Goal: Communication & Community: Answer question/provide support

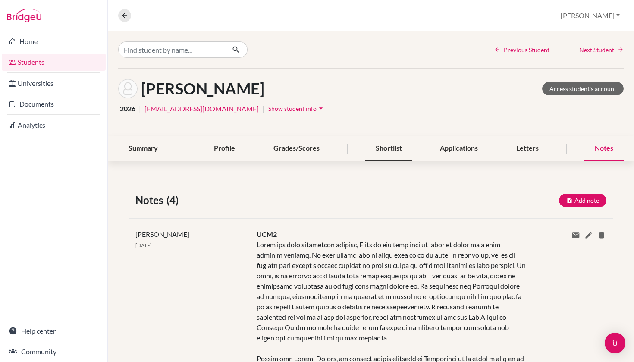
click at [380, 152] on div "Shortlist" at bounding box center [388, 148] width 47 height 25
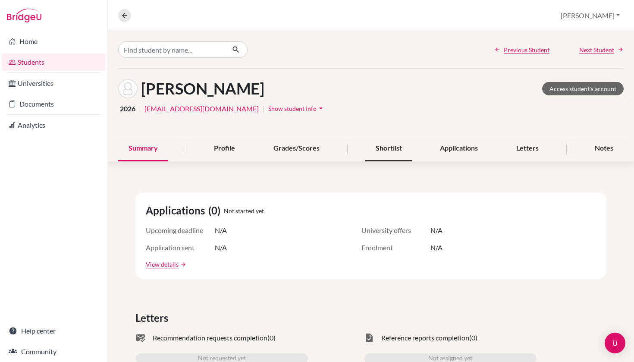
click at [381, 149] on div "Shortlist" at bounding box center [388, 148] width 47 height 25
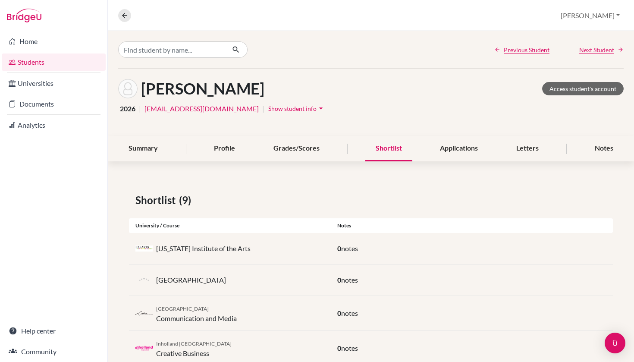
click at [75, 62] on link "Students" at bounding box center [54, 61] width 104 height 17
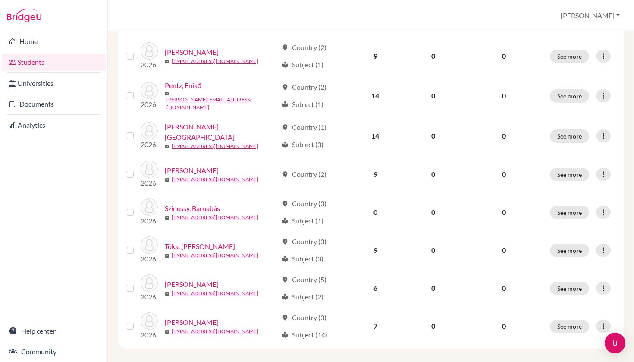
scroll to position [364, 0]
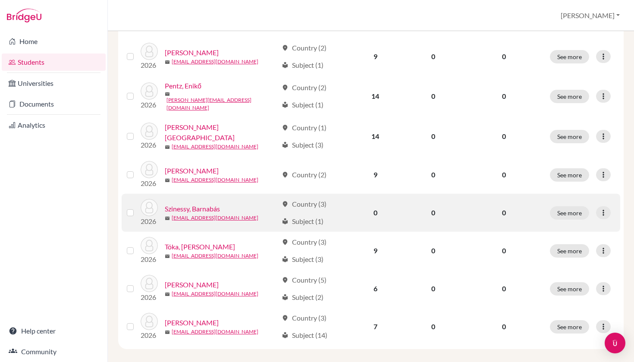
click at [204, 204] on link "Szinessy, Barnabás" at bounding box center [192, 209] width 55 height 10
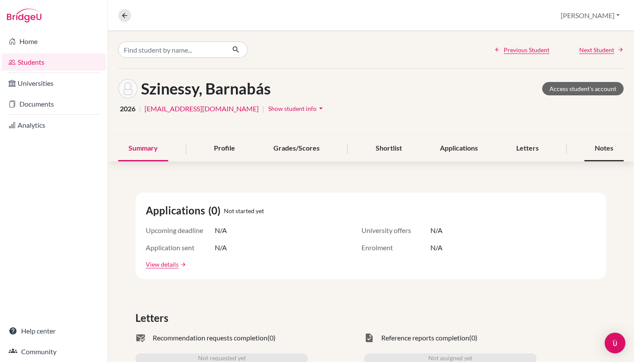
click at [608, 151] on div "Notes" at bounding box center [604, 148] width 39 height 25
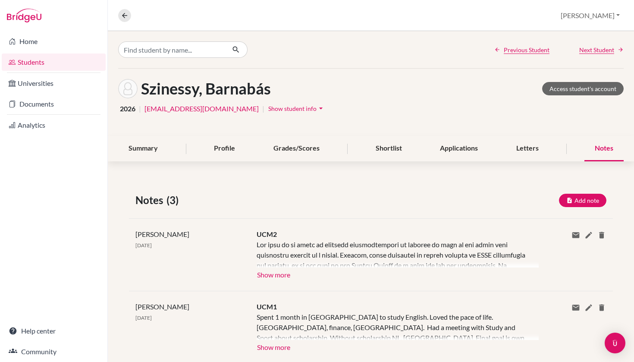
click at [276, 277] on button "Show more" at bounding box center [274, 273] width 34 height 13
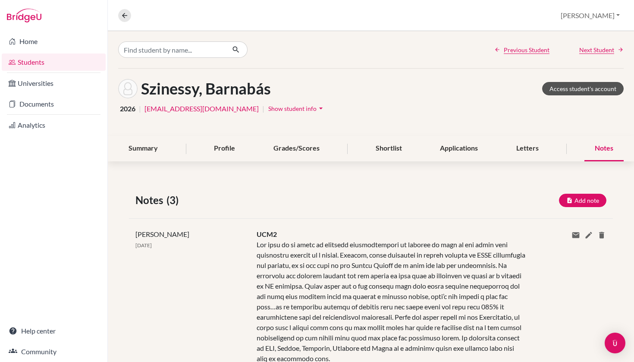
click at [592, 88] on link "Access student's account" at bounding box center [583, 88] width 82 height 13
click at [394, 158] on div "Shortlist" at bounding box center [388, 148] width 47 height 25
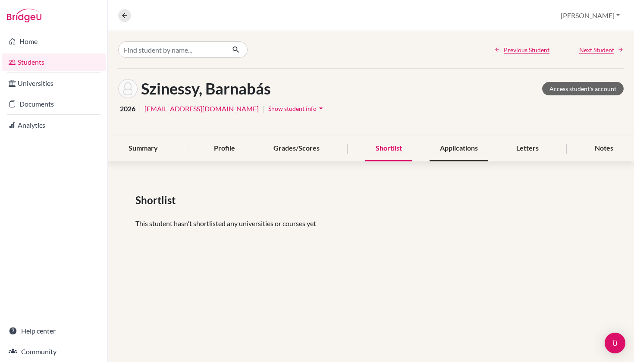
click at [461, 151] on div "Applications" at bounding box center [459, 148] width 59 height 25
click at [404, 148] on div "Shortlist" at bounding box center [388, 148] width 47 height 25
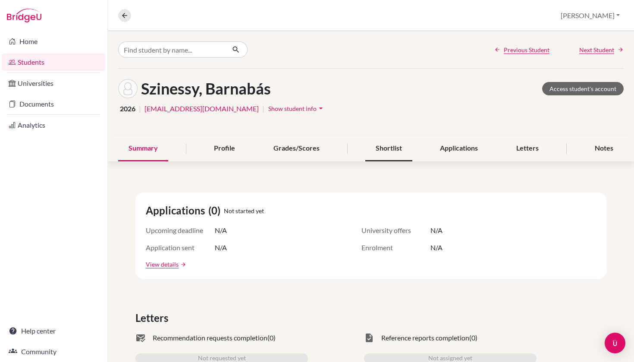
click at [401, 150] on div "Shortlist" at bounding box center [388, 148] width 47 height 25
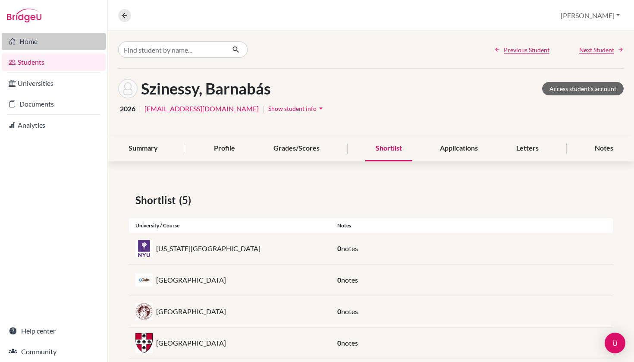
click at [45, 41] on link "Home" at bounding box center [54, 41] width 104 height 17
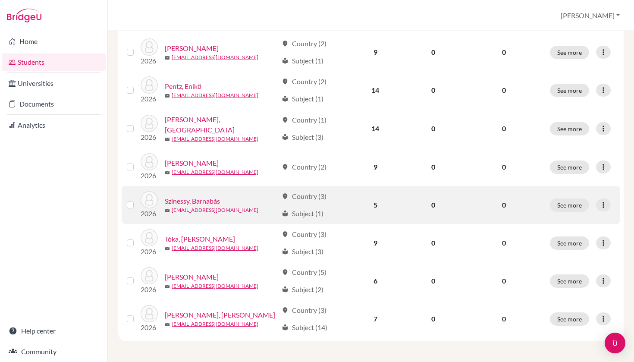
scroll to position [364, 0]
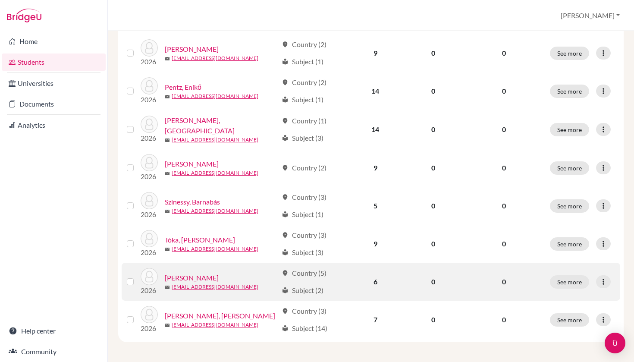
click at [185, 276] on link "Tóth, Benedek" at bounding box center [192, 278] width 54 height 10
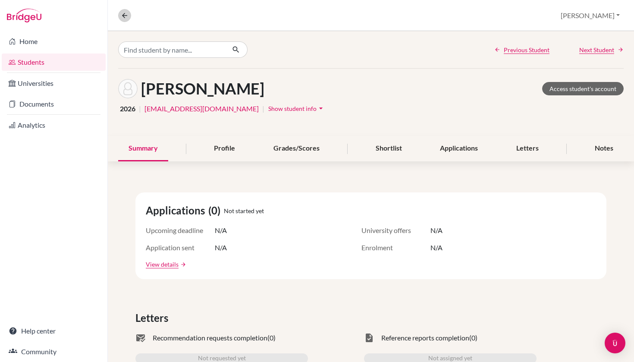
click at [125, 16] on icon at bounding box center [125, 16] width 8 height 8
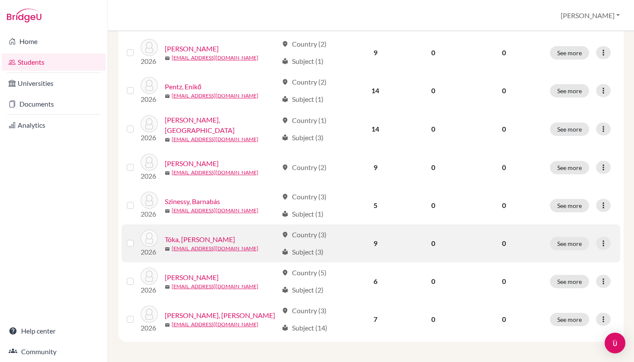
scroll to position [364, 0]
click at [186, 241] on link "Tóka, [PERSON_NAME]" at bounding box center [200, 240] width 70 height 10
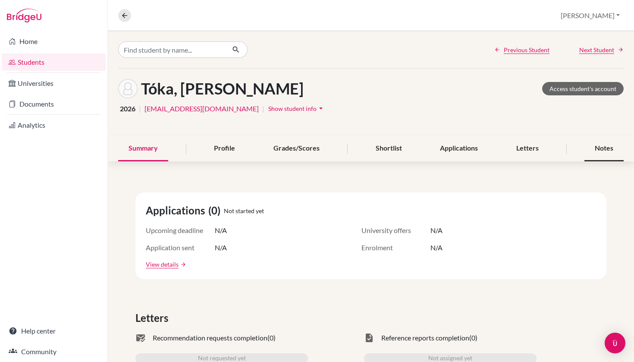
click at [598, 157] on div "Notes" at bounding box center [604, 148] width 39 height 25
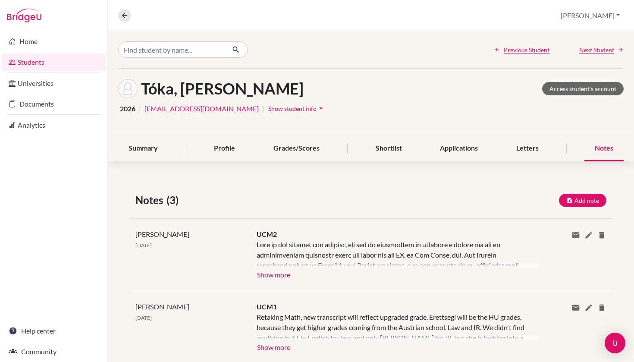
click at [279, 276] on button "Show more" at bounding box center [274, 273] width 34 height 13
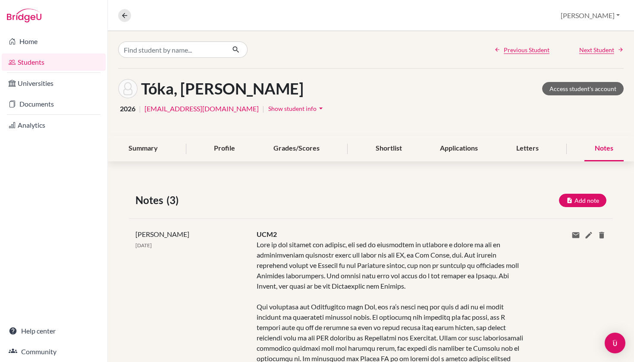
scroll to position [51, 0]
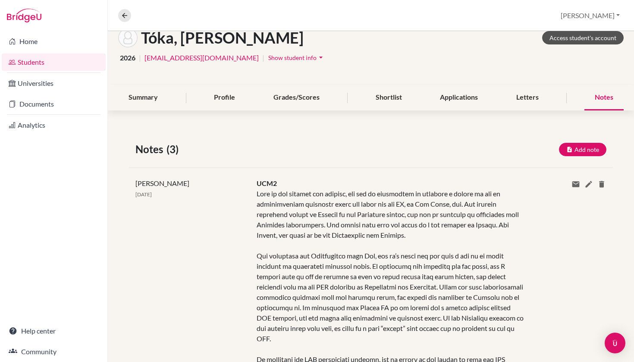
click at [586, 43] on link "Access student's account" at bounding box center [583, 37] width 82 height 13
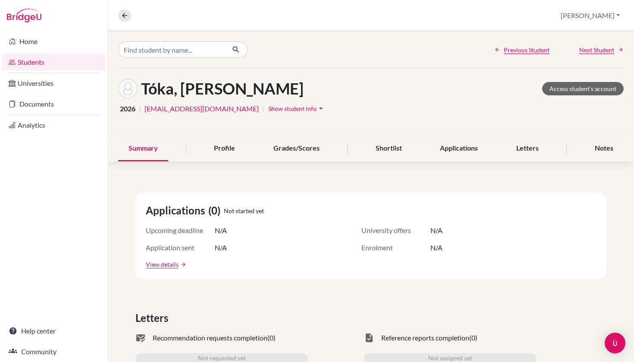
click at [77, 65] on link "Students" at bounding box center [54, 61] width 104 height 17
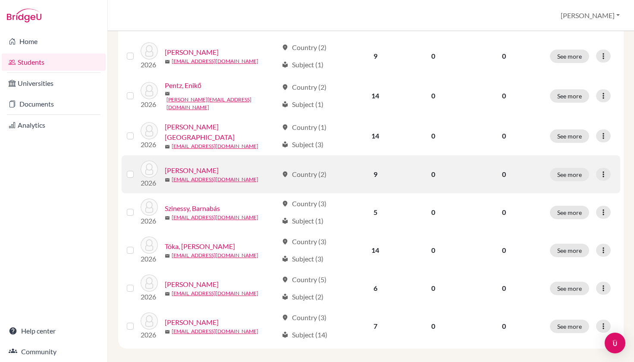
scroll to position [364, 0]
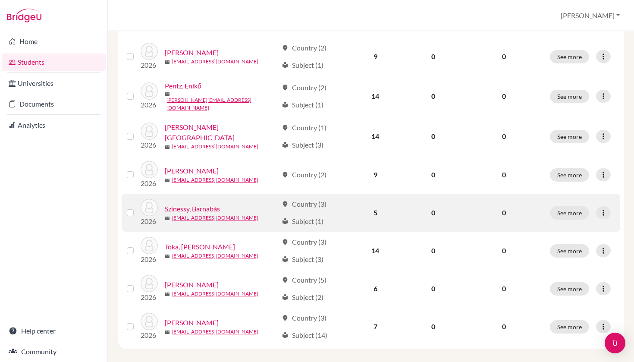
click at [192, 204] on link "Szinessy, Barnabás" at bounding box center [192, 209] width 55 height 10
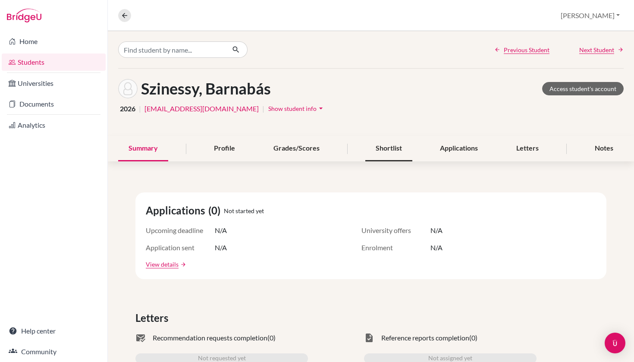
click at [391, 141] on div "Shortlist" at bounding box center [388, 148] width 47 height 25
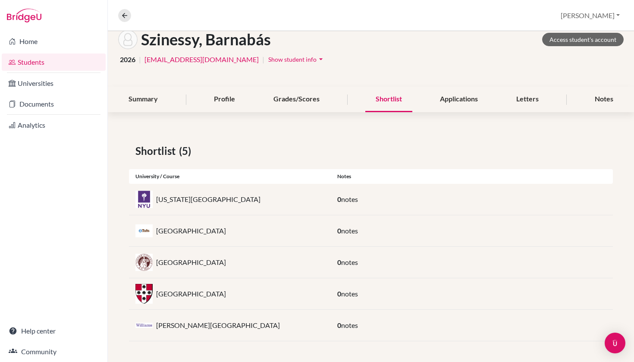
scroll to position [49, 0]
click at [78, 65] on link "Students" at bounding box center [54, 61] width 104 height 17
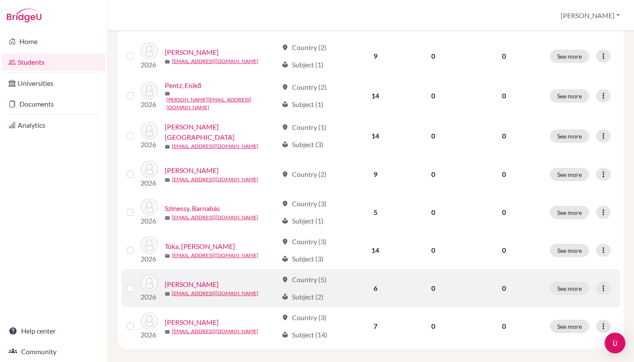
scroll to position [364, 0]
click at [192, 280] on link "[PERSON_NAME]" at bounding box center [192, 285] width 54 height 10
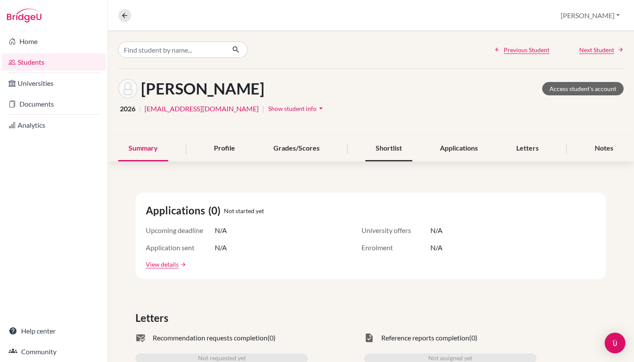
click at [396, 145] on div "Shortlist" at bounding box center [388, 148] width 47 height 25
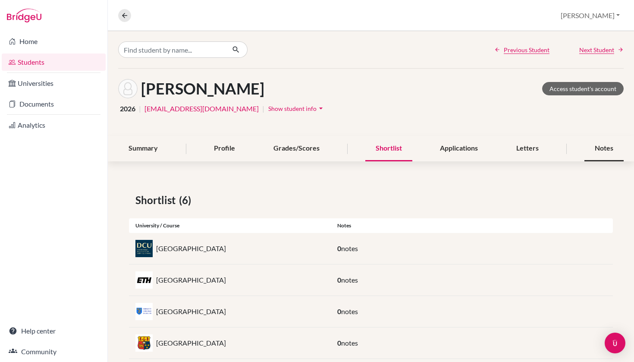
click at [614, 152] on div "Notes" at bounding box center [604, 148] width 39 height 25
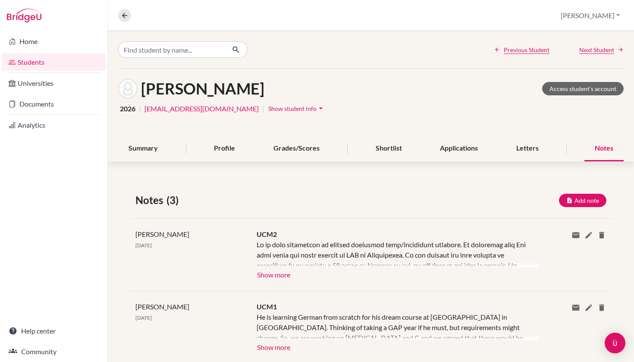
click at [284, 277] on button "Show more" at bounding box center [274, 273] width 34 height 13
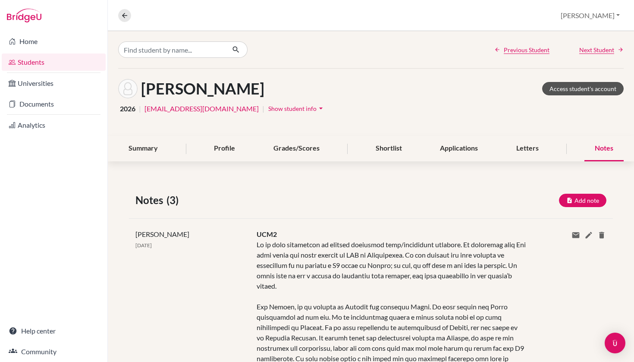
click at [587, 88] on link "Access student's account" at bounding box center [583, 88] width 82 height 13
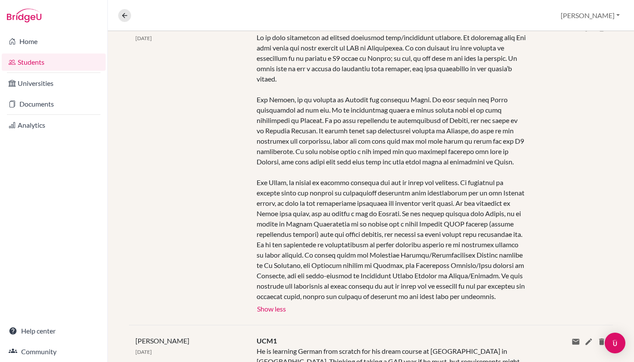
scroll to position [210, 0]
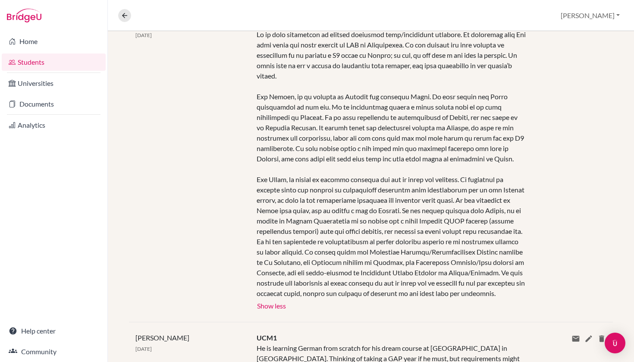
click at [75, 62] on link "Students" at bounding box center [54, 61] width 104 height 17
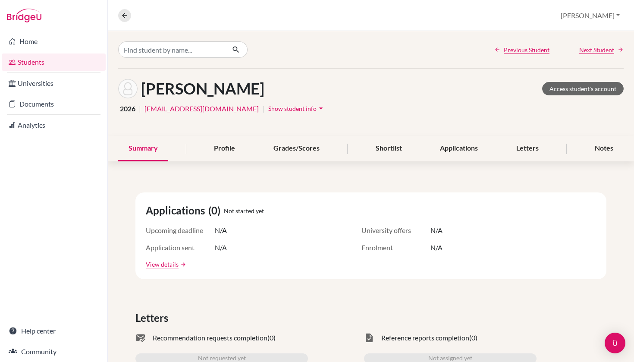
click at [56, 61] on link "Students" at bounding box center [54, 61] width 104 height 17
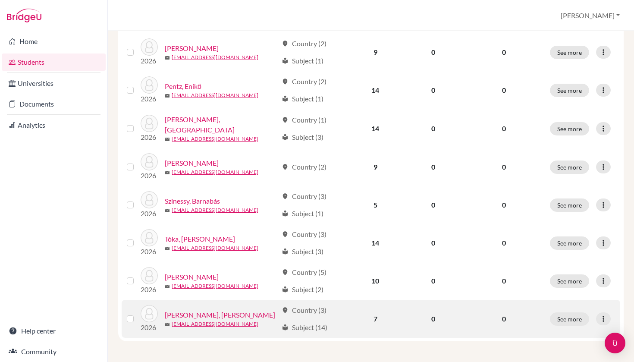
scroll to position [364, 0]
click at [183, 311] on link "[PERSON_NAME], [PERSON_NAME]" at bounding box center [220, 316] width 110 height 10
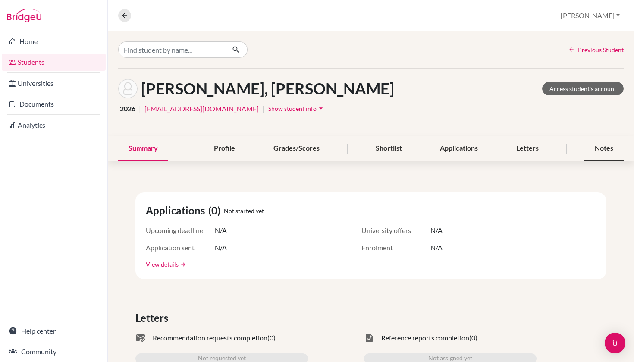
click at [607, 150] on div "Notes" at bounding box center [604, 148] width 39 height 25
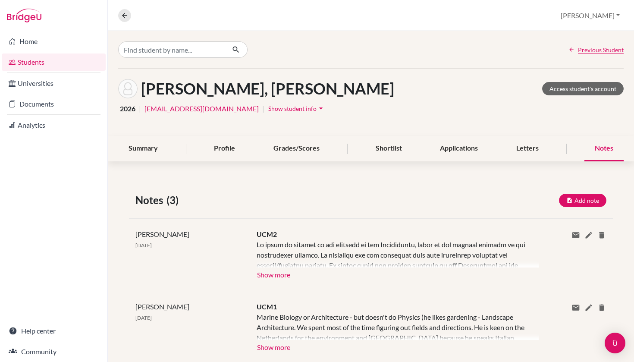
click at [275, 277] on button "Show more" at bounding box center [274, 273] width 34 height 13
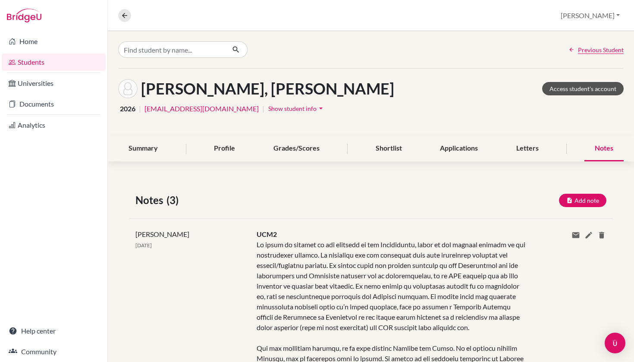
click at [563, 88] on link "Access student's account" at bounding box center [583, 88] width 82 height 13
click at [377, 145] on div "Shortlist" at bounding box center [388, 148] width 47 height 25
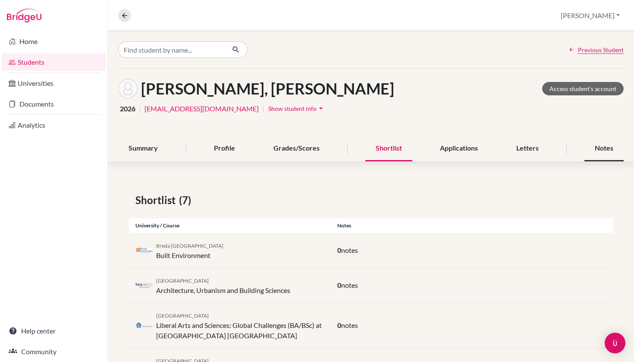
click at [607, 147] on div "Notes" at bounding box center [604, 148] width 39 height 25
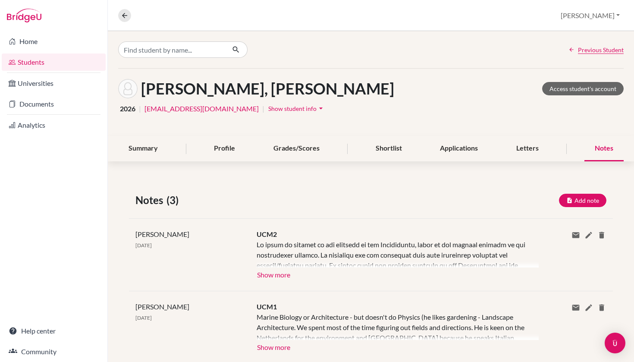
click at [280, 276] on button "Show more" at bounding box center [274, 273] width 34 height 13
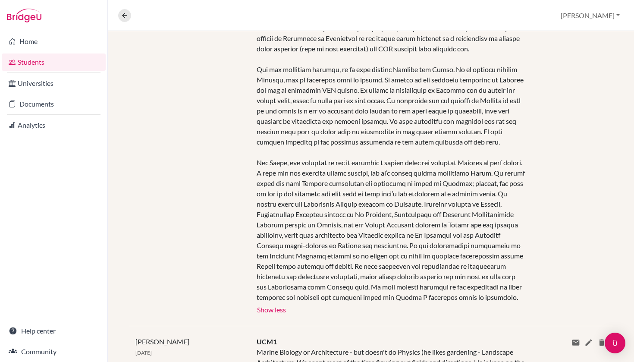
scroll to position [301, 0]
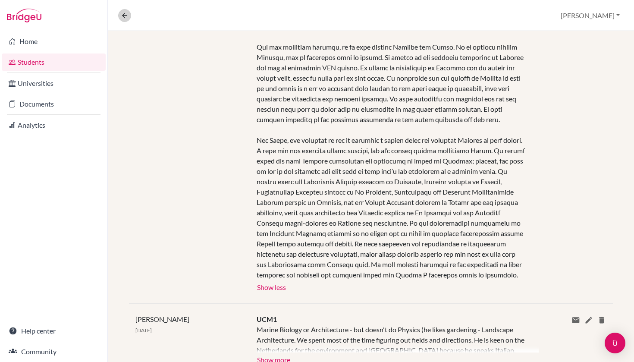
click at [125, 17] on icon at bounding box center [125, 16] width 8 height 8
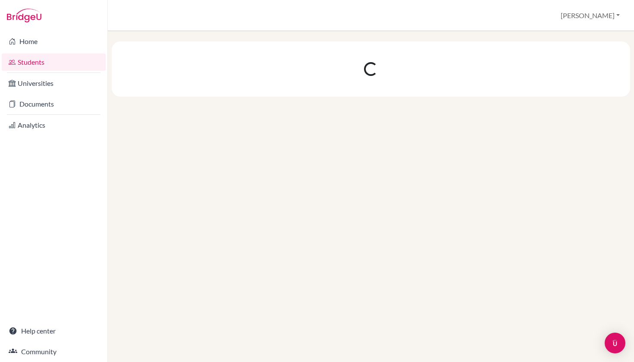
click at [67, 62] on link "Students" at bounding box center [54, 61] width 104 height 17
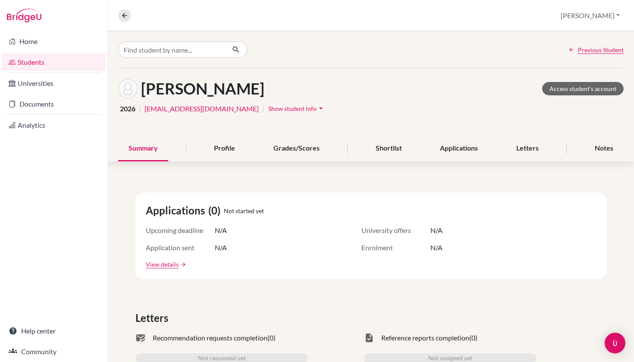
click at [67, 59] on link "Students" at bounding box center [54, 61] width 104 height 17
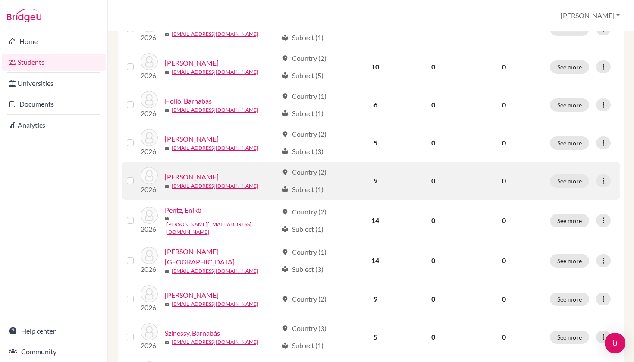
scroll to position [243, 0]
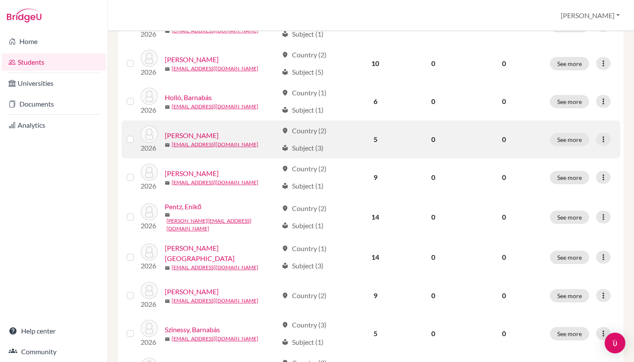
click at [188, 133] on link "[PERSON_NAME]" at bounding box center [192, 135] width 54 height 10
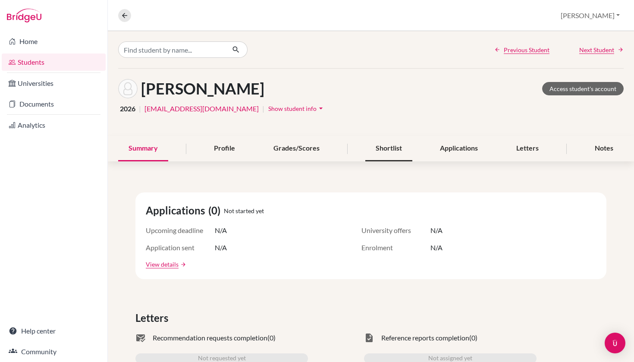
click at [403, 143] on div "Shortlist" at bounding box center [388, 148] width 47 height 25
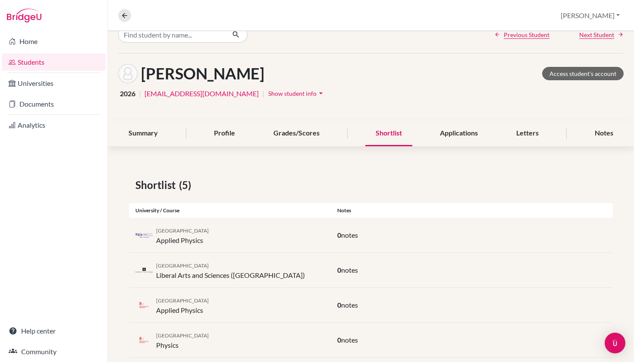
scroll to position [16, 0]
click at [604, 136] on div "Notes" at bounding box center [604, 132] width 39 height 25
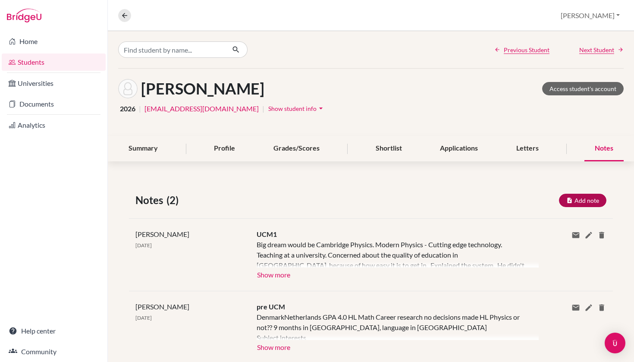
click at [588, 200] on button "Add note" at bounding box center [582, 200] width 47 height 13
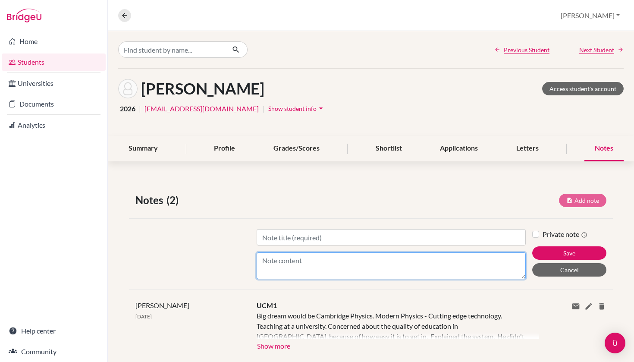
click at [326, 272] on textarea "Content" at bounding box center [392, 265] width 270 height 27
paste textarea "Aaron is primarily interested in majoring in physics. While theoretical physics…"
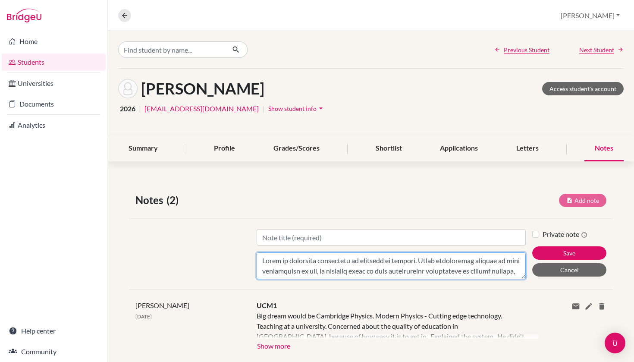
scroll to position [228, 0]
type textarea "Aaron is primarily interested in majoring in physics. While theoretical physics…"
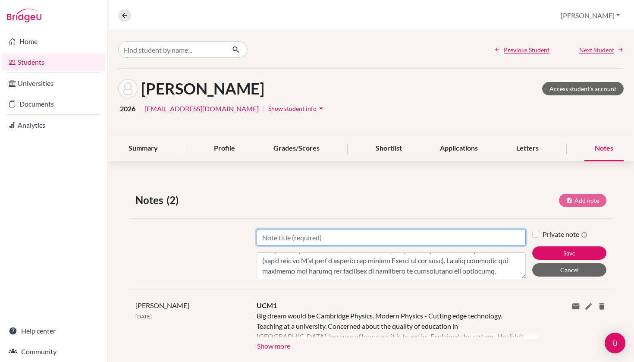
click at [311, 240] on input "Title" at bounding box center [392, 237] width 270 height 16
type input "UCM2"
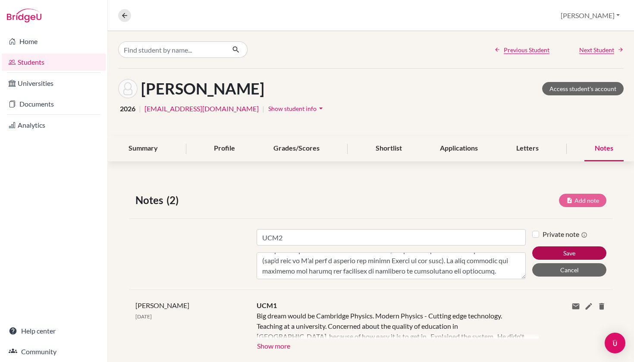
click at [564, 251] on button "Save" at bounding box center [569, 252] width 74 height 13
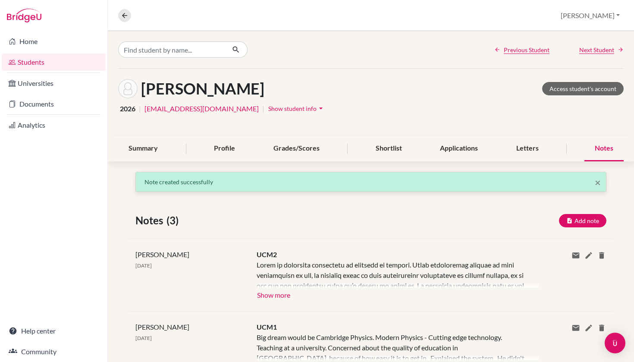
click at [284, 292] on button "Show more" at bounding box center [274, 294] width 34 height 13
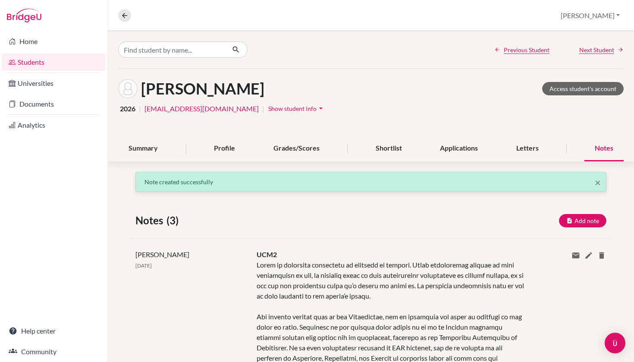
scroll to position [0, 0]
click at [589, 90] on link "Access student's account" at bounding box center [583, 88] width 82 height 13
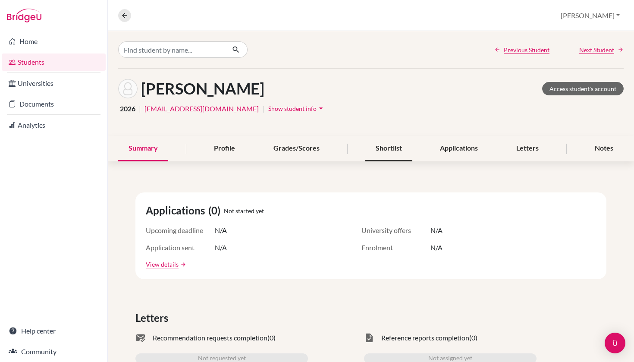
click at [390, 140] on div "Shortlist" at bounding box center [388, 148] width 47 height 25
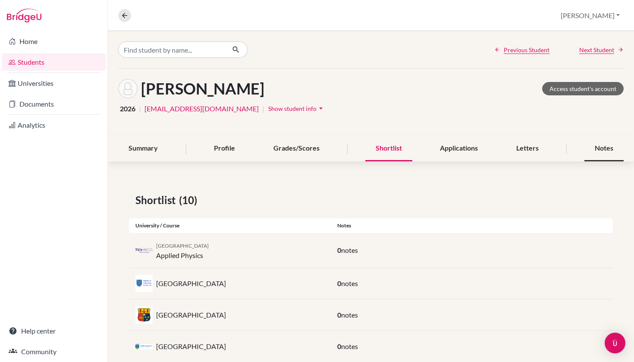
click at [607, 149] on div "Notes" at bounding box center [604, 148] width 39 height 25
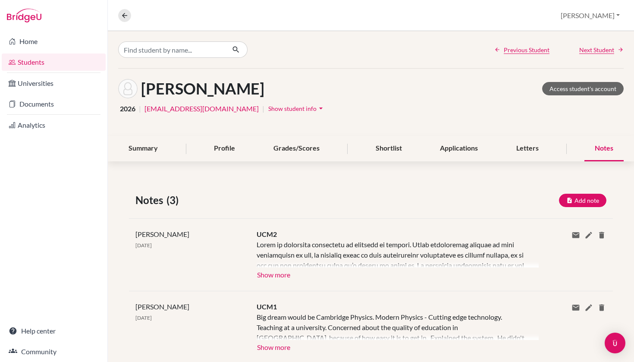
click at [289, 276] on button "Show more" at bounding box center [274, 273] width 34 height 13
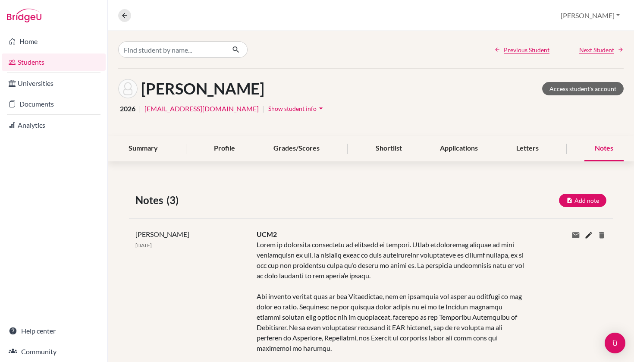
click at [588, 235] on icon at bounding box center [589, 235] width 9 height 9
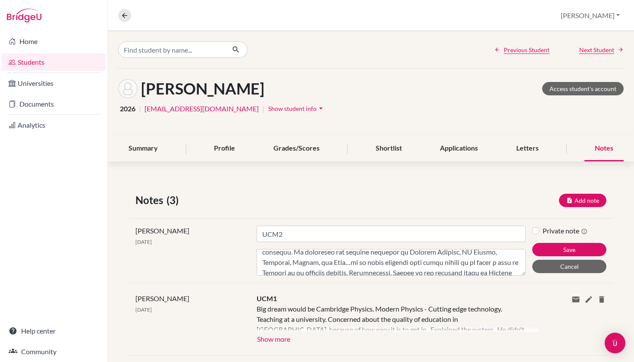
scroll to position [193, 0]
click at [362, 260] on textarea "Content" at bounding box center [392, 262] width 270 height 27
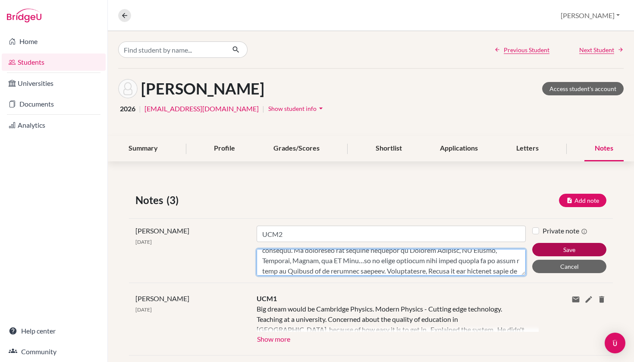
type textarea "Aaron is primarily interested in majoring in physics. While theoretical physics…"
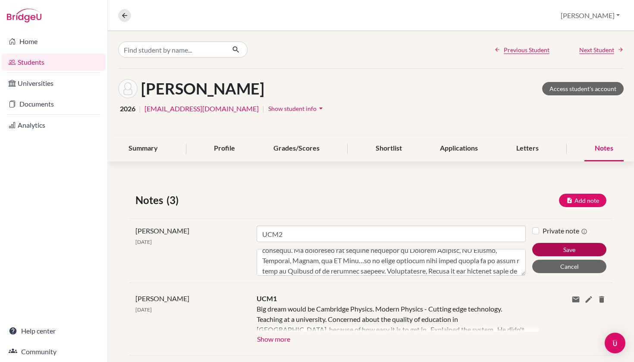
click at [570, 250] on button "Save" at bounding box center [569, 249] width 74 height 13
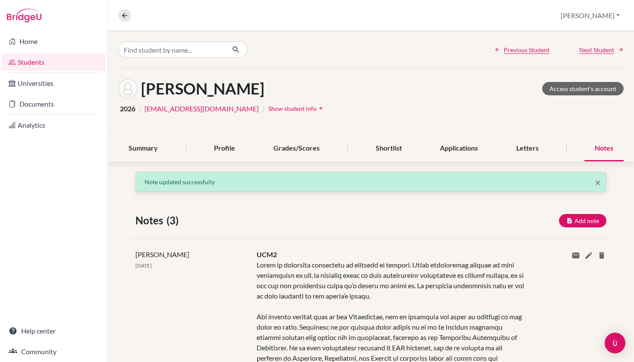
click at [390, 2] on div "Overview Student details Brian Profile School Settings Log out" at bounding box center [371, 15] width 526 height 31
click at [40, 65] on link "Students" at bounding box center [54, 61] width 104 height 17
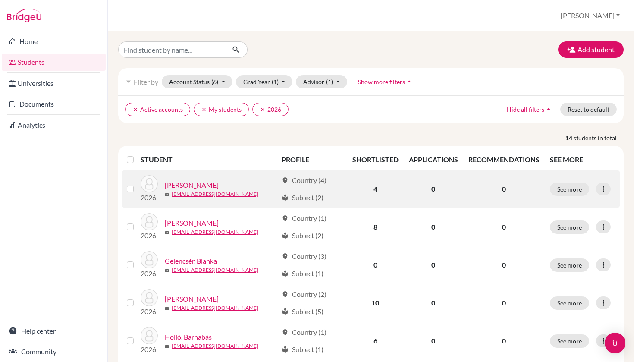
click at [186, 182] on link "[PERSON_NAME]" at bounding box center [192, 185] width 54 height 10
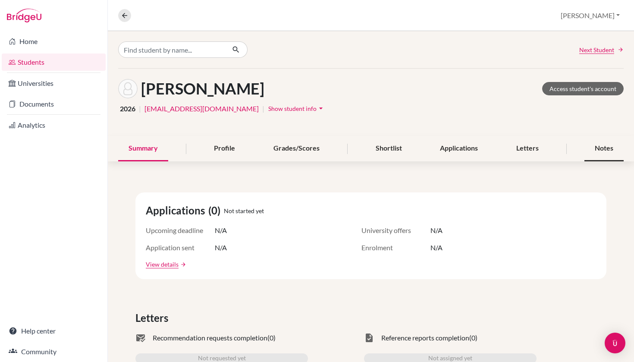
click at [613, 142] on div "Notes" at bounding box center [604, 148] width 39 height 25
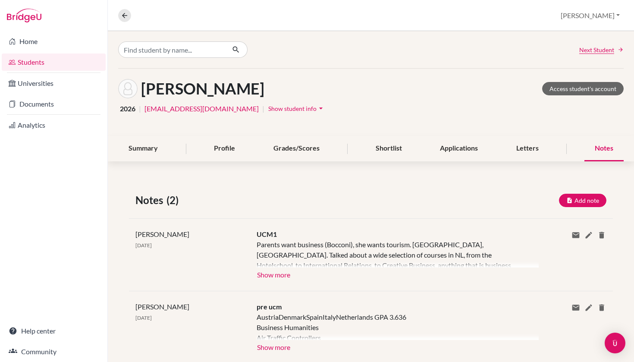
click at [277, 276] on button "Show more" at bounding box center [274, 273] width 34 height 13
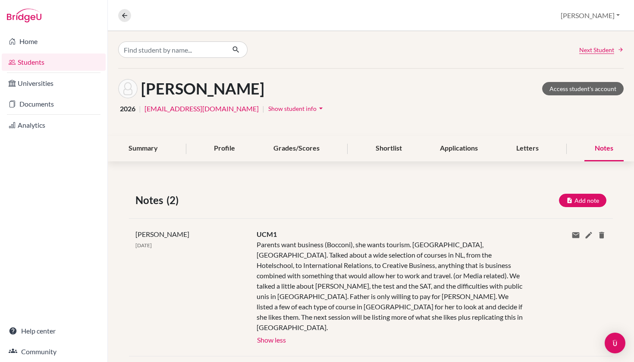
scroll to position [20, 0]
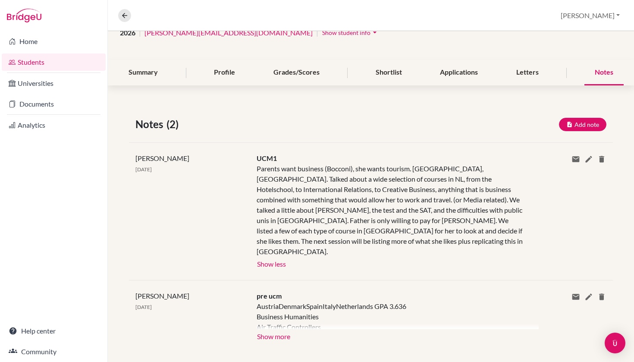
click at [47, 62] on link "Students" at bounding box center [54, 61] width 104 height 17
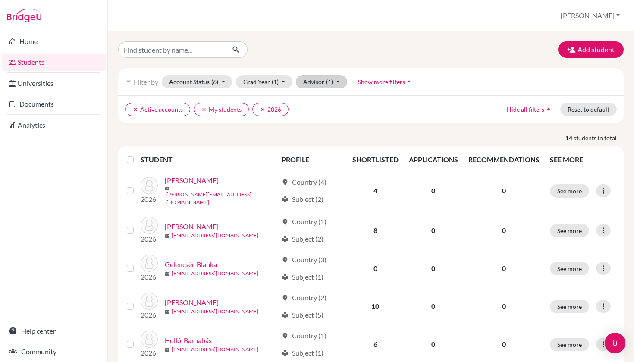
click at [322, 80] on button "Advisor (1)" at bounding box center [321, 81] width 51 height 13
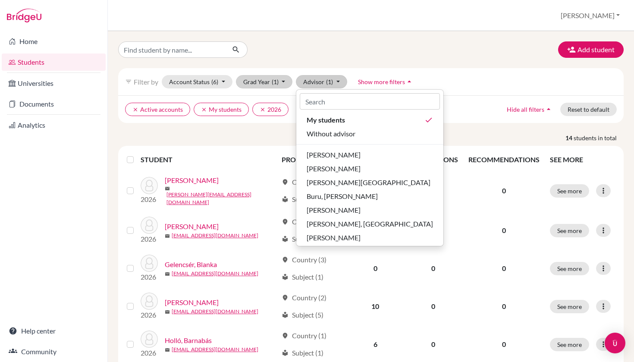
click at [265, 81] on button "Grad Year (1)" at bounding box center [264, 81] width 57 height 13
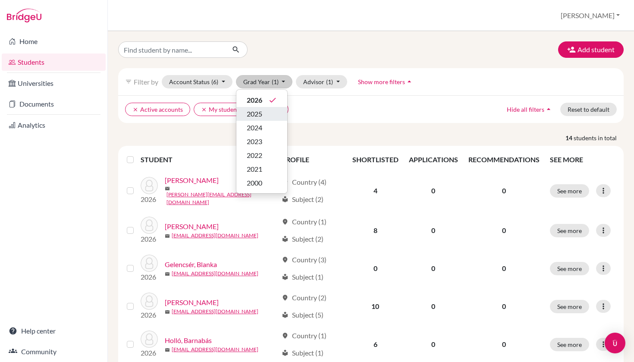
click at [262, 112] on span "2025" at bounding box center [255, 114] width 16 height 10
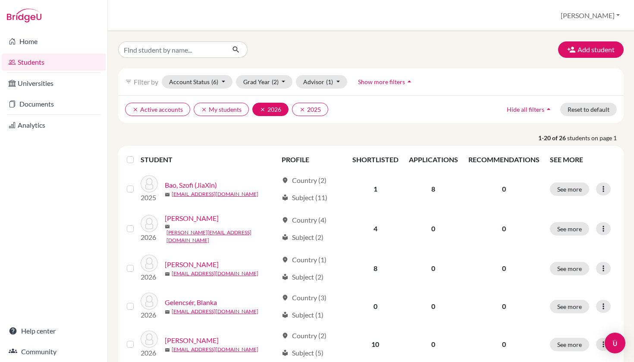
click at [260, 108] on icon "clear" at bounding box center [263, 110] width 6 height 6
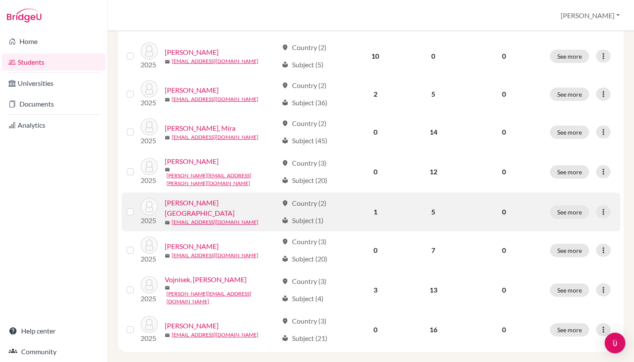
scroll to position [288, 0]
click at [189, 199] on link "[PERSON_NAME][GEOGRAPHIC_DATA]" at bounding box center [221, 208] width 113 height 21
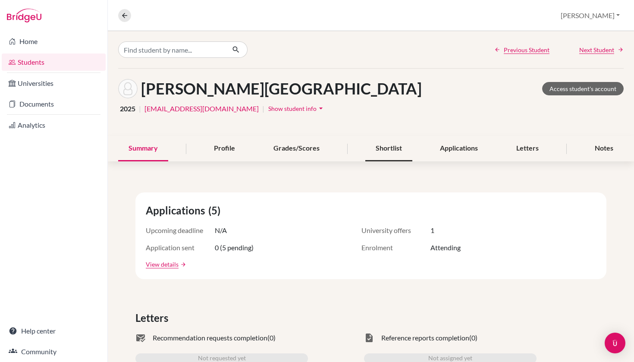
click at [386, 148] on div "Shortlist" at bounding box center [388, 148] width 47 height 25
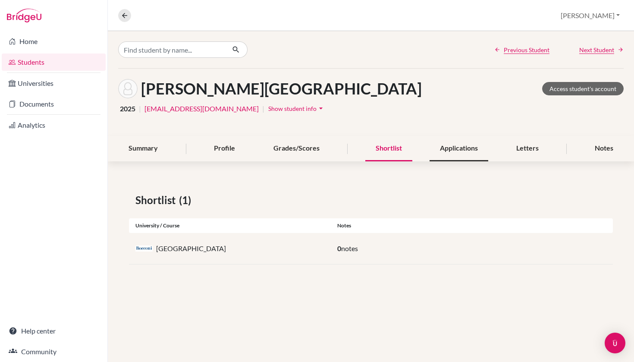
click at [453, 143] on div "Applications" at bounding box center [459, 148] width 59 height 25
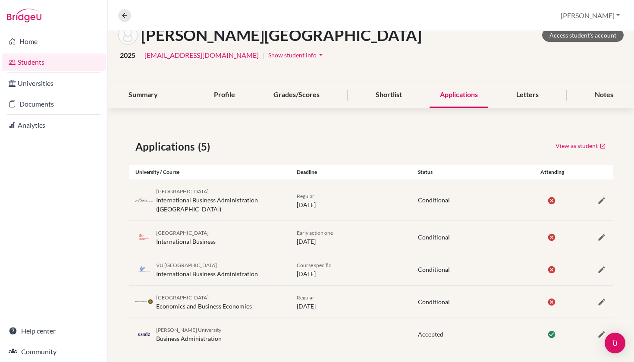
click at [66, 61] on link "Students" at bounding box center [54, 61] width 104 height 17
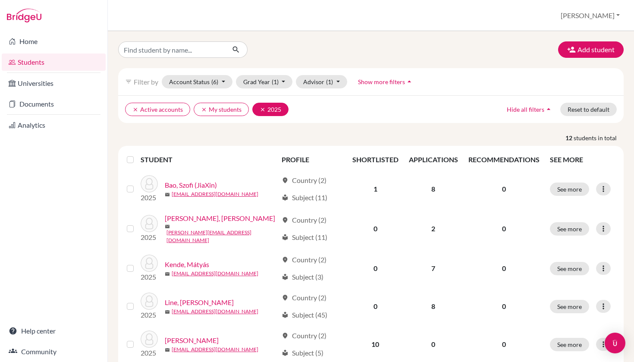
click at [261, 108] on icon "clear" at bounding box center [263, 110] width 6 height 6
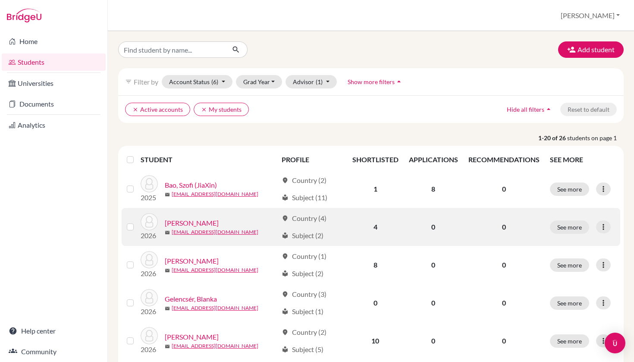
click at [193, 222] on link "[PERSON_NAME]" at bounding box center [192, 223] width 54 height 10
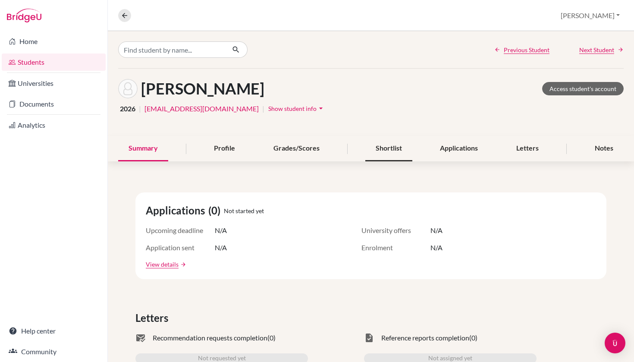
click at [391, 148] on div "Shortlist" at bounding box center [388, 148] width 47 height 25
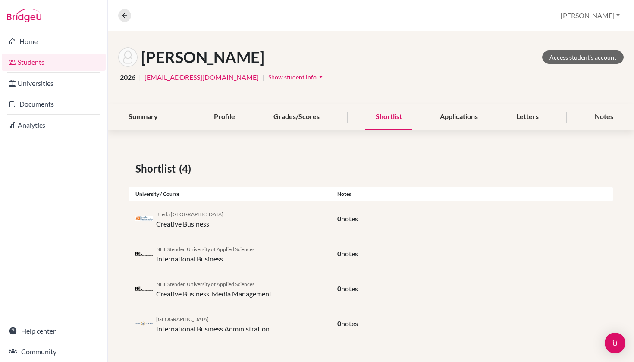
scroll to position [31, 0]
click at [583, 57] on link "Access student's account" at bounding box center [583, 56] width 82 height 13
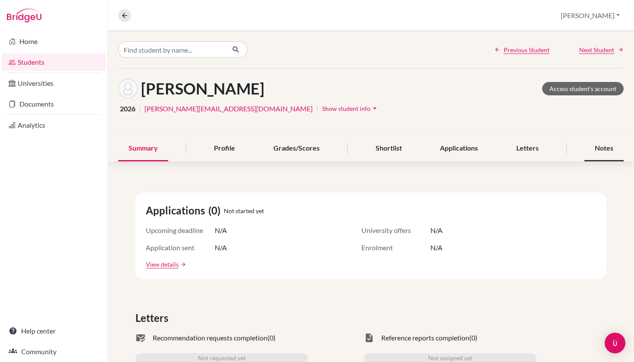
click at [605, 151] on div "Notes" at bounding box center [604, 148] width 39 height 25
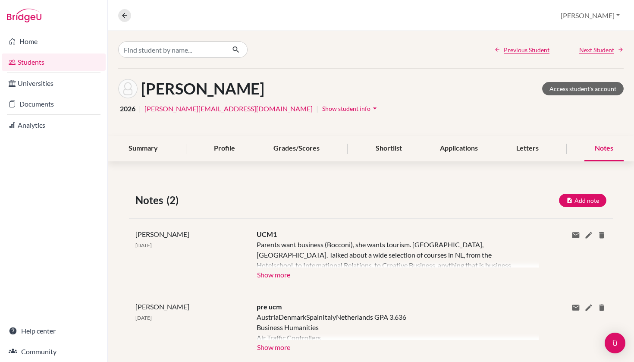
click at [608, 147] on div "Notes" at bounding box center [604, 148] width 39 height 25
click at [571, 196] on button "Add note" at bounding box center [582, 200] width 47 height 13
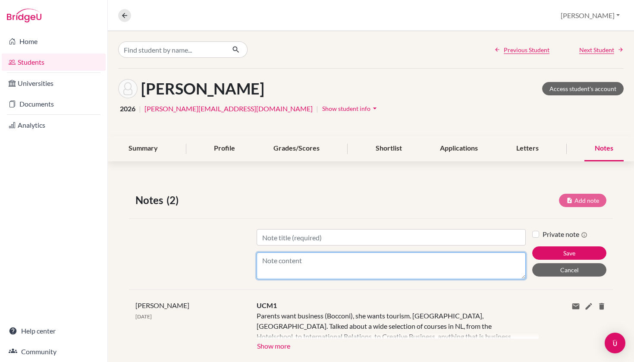
click at [310, 267] on textarea "Content" at bounding box center [392, 265] width 270 height 27
paste textarea "During our session, she informed that she is interested in studying business, e…"
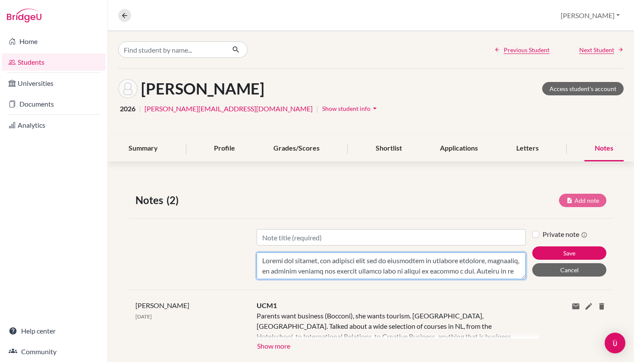
scroll to position [228, 0]
type textarea "During our session, she informed that she is interested in studying business, e…"
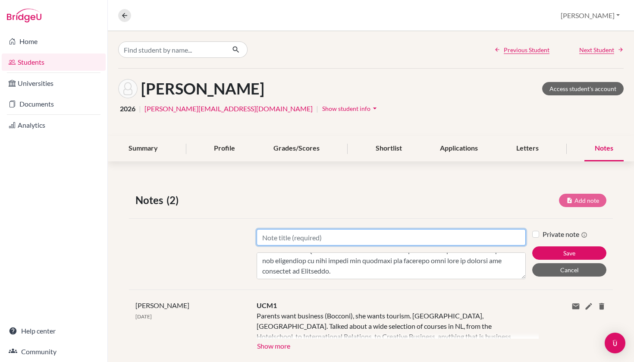
click at [303, 237] on input "Title" at bounding box center [392, 237] width 270 height 16
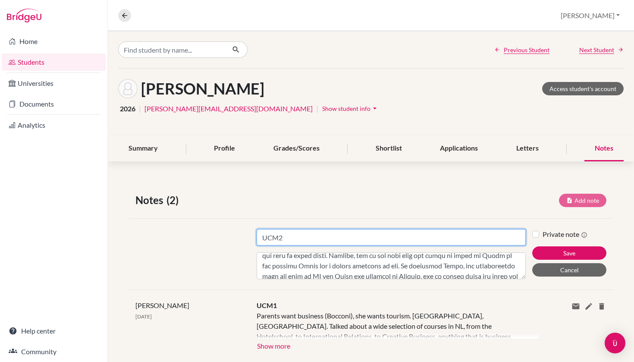
type input "UCM2"
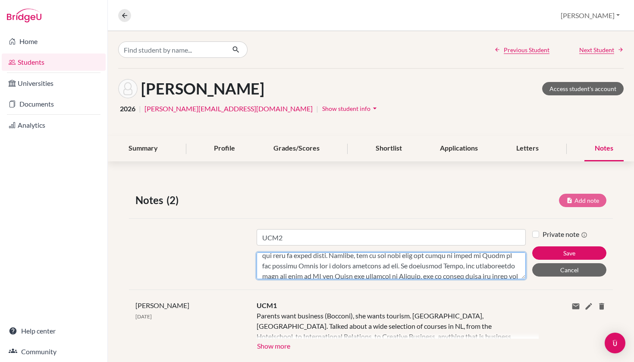
click at [393, 266] on textarea "Content" at bounding box center [392, 265] width 270 height 27
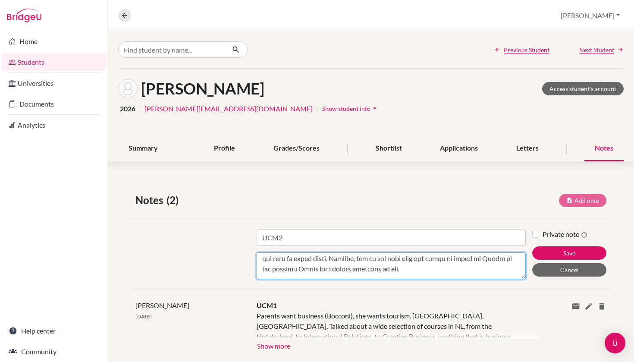
scroll to position [115, 0]
click at [404, 271] on textarea "Content" at bounding box center [392, 265] width 270 height 27
click at [494, 271] on textarea "Content" at bounding box center [392, 265] width 270 height 27
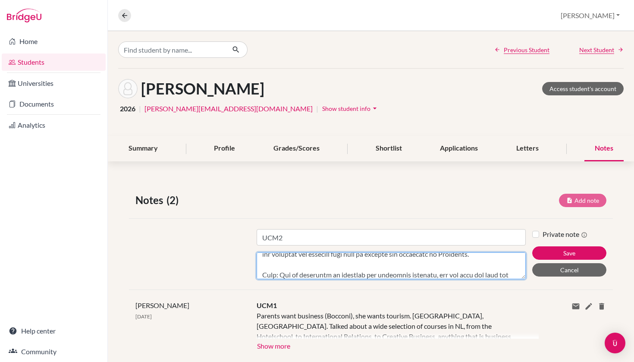
scroll to position [290, 0]
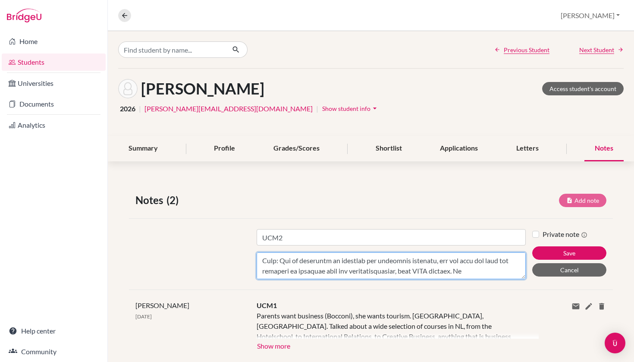
click at [381, 271] on textarea "Content" at bounding box center [392, 265] width 270 height 27
click at [379, 261] on textarea "Content" at bounding box center [392, 265] width 270 height 27
click at [496, 271] on textarea "Content" at bounding box center [392, 265] width 270 height 27
type textarea "During our session, she informed that she is interested in studying business, e…"
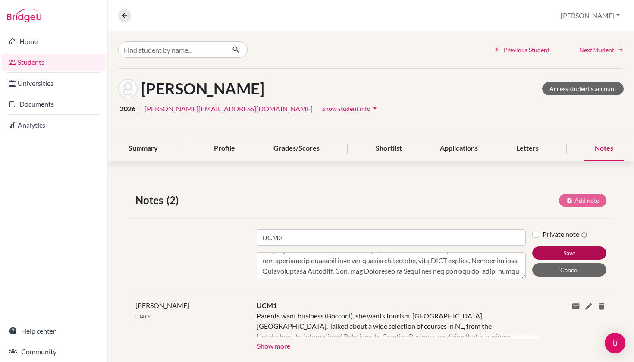
click at [560, 253] on button "Save" at bounding box center [569, 252] width 74 height 13
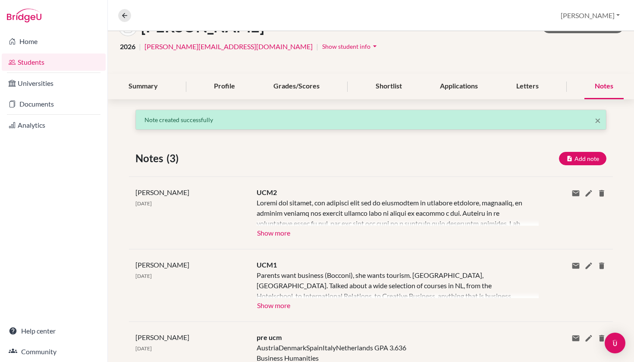
scroll to position [88, 0]
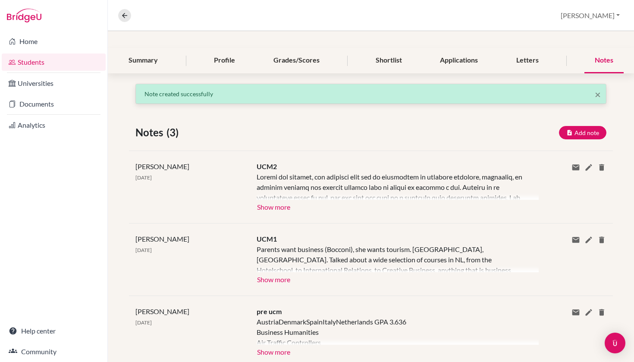
click at [279, 204] on button "Show more" at bounding box center [274, 206] width 34 height 13
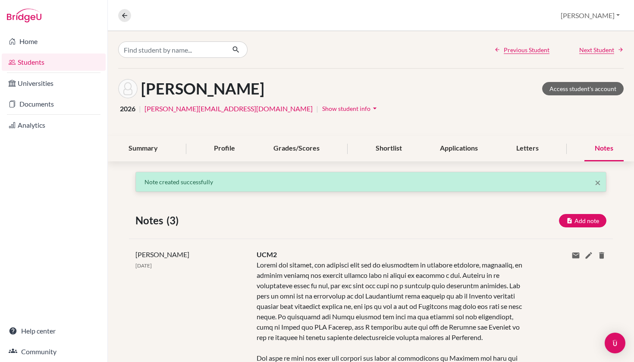
scroll to position [0, 0]
click at [390, 154] on div "Shortlist" at bounding box center [388, 148] width 47 height 25
